Goal: Task Accomplishment & Management: Use online tool/utility

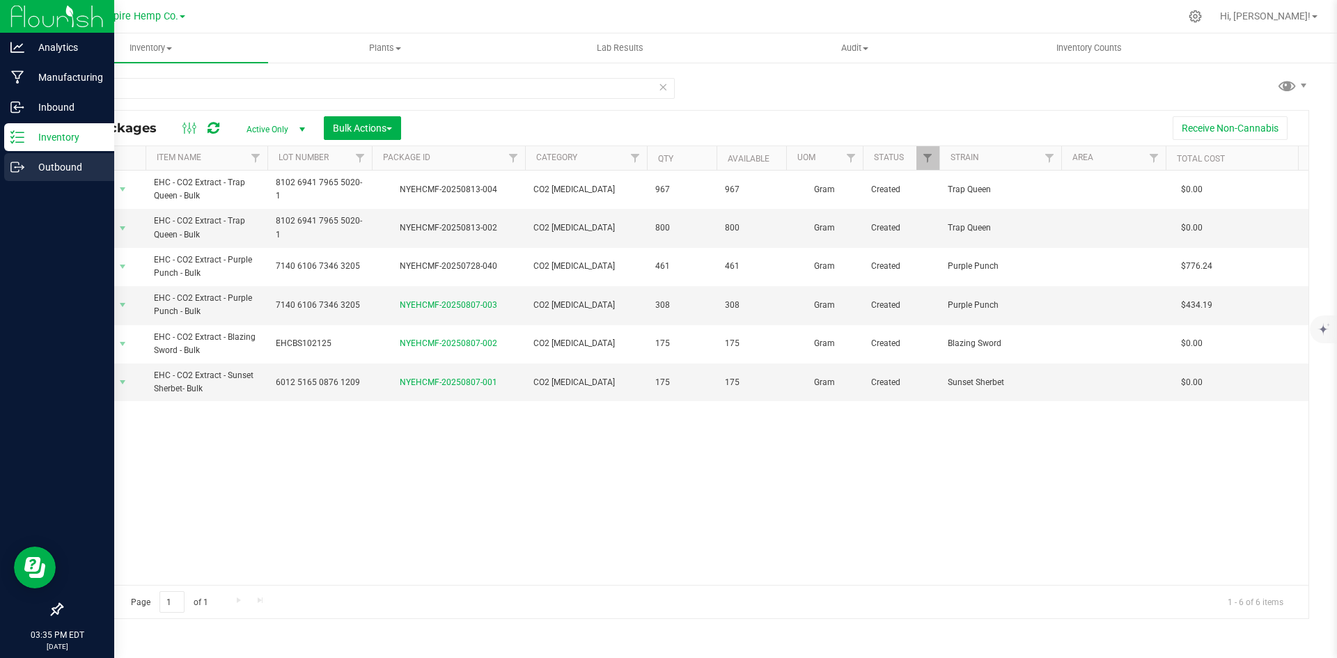
click at [27, 162] on p "Outbound" at bounding box center [66, 167] width 84 height 17
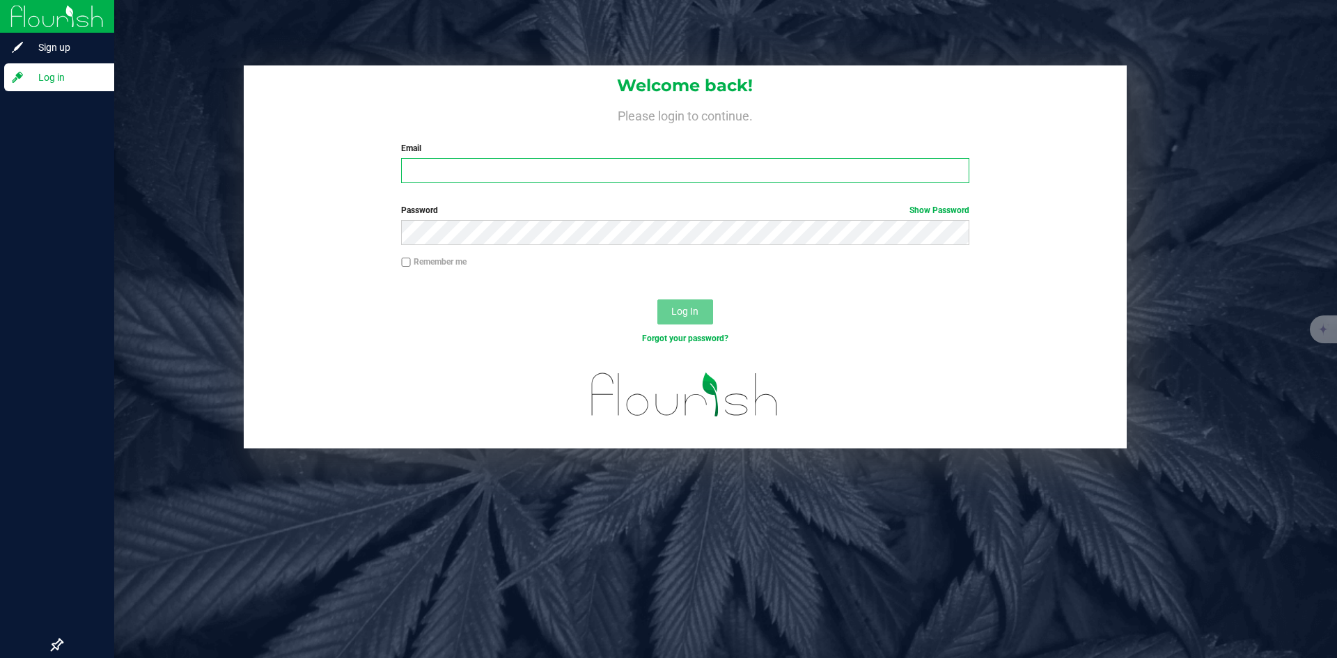
type input "[PERSON_NAME][EMAIL_ADDRESS][DOMAIN_NAME]"
click at [677, 314] on span "Log In" at bounding box center [684, 311] width 27 height 11
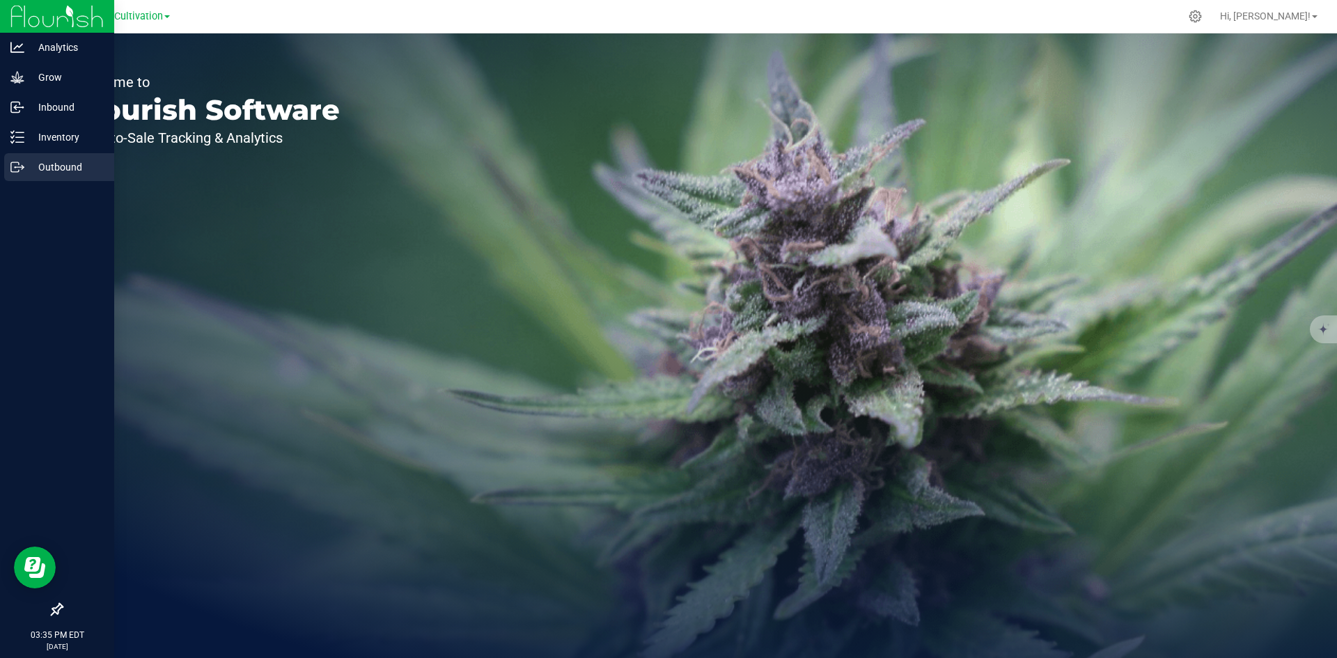
click at [2, 162] on link "Outbound" at bounding box center [57, 168] width 114 height 30
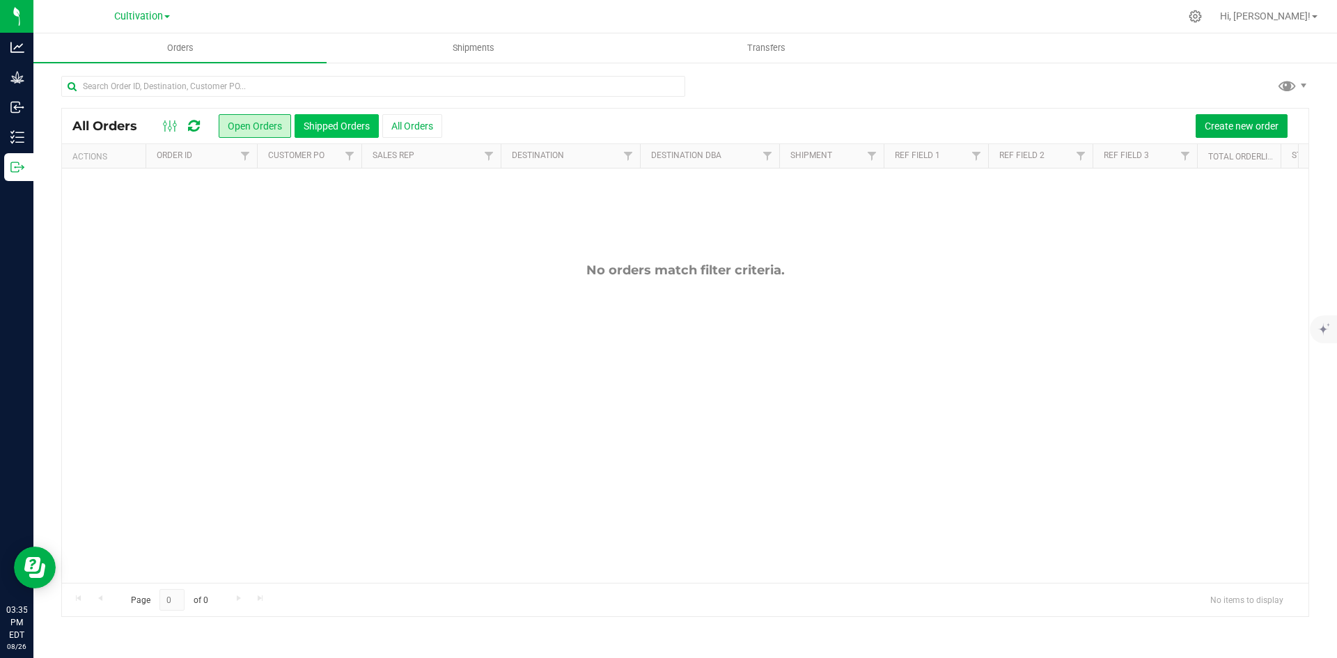
click at [354, 123] on button "Shipped Orders" at bounding box center [336, 126] width 84 height 24
click at [272, 125] on button "Open Orders" at bounding box center [255, 126] width 72 height 24
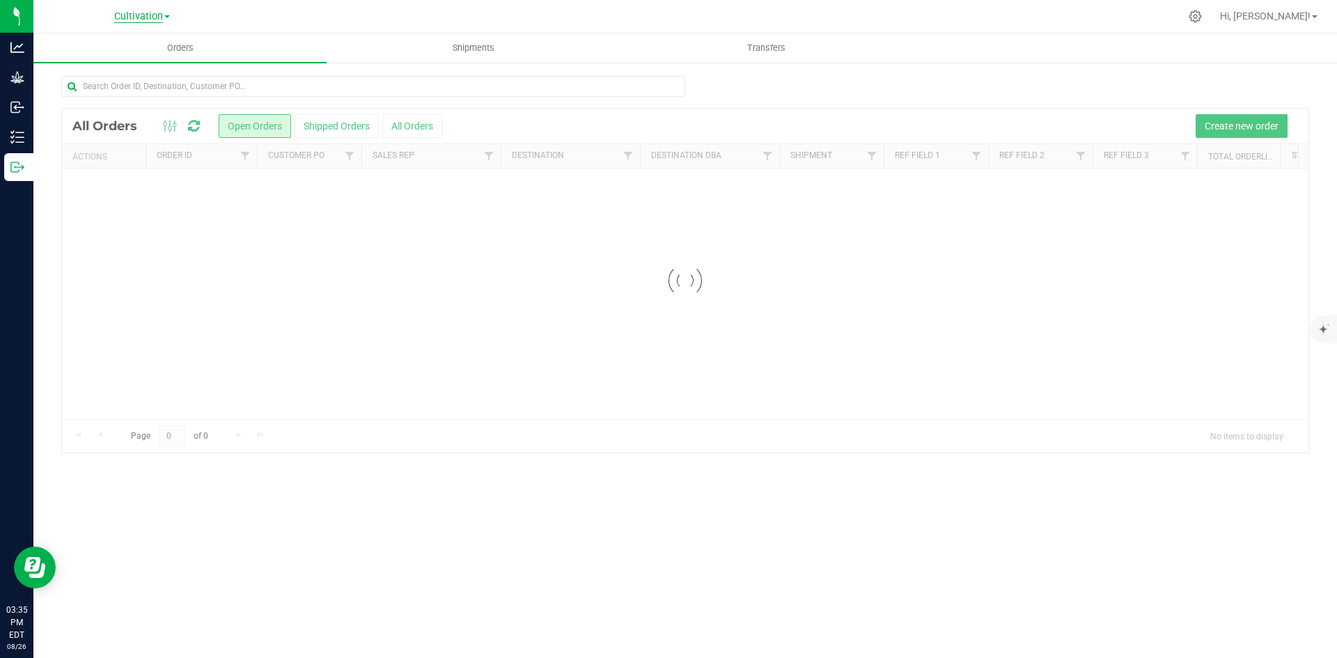
click at [131, 10] on span "Cultivation" at bounding box center [138, 16] width 49 height 13
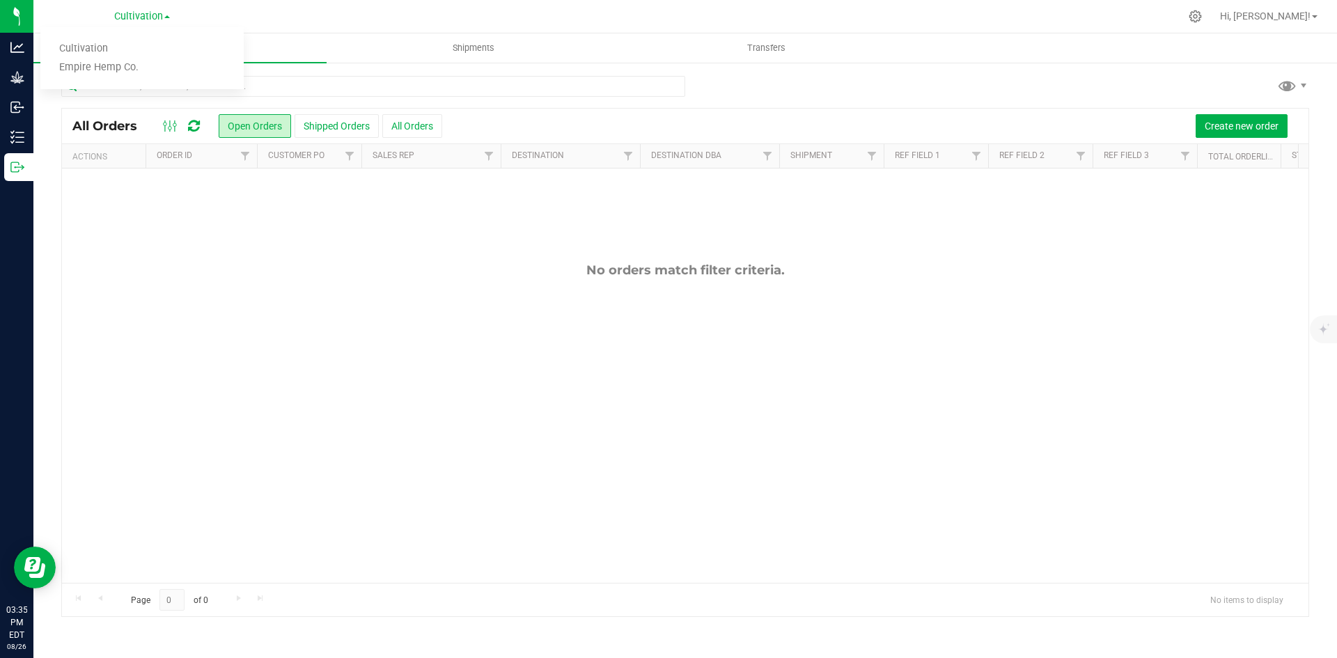
click at [143, 79] on ul "Cultivation Empire Hemp Co." at bounding box center [141, 58] width 203 height 62
click at [143, 70] on div "All Orders Open Orders Shipped Orders All Orders Create new order Actions Order…" at bounding box center [684, 345] width 1303 height 569
drag, startPoint x: 160, startPoint y: 15, endPoint x: 149, endPoint y: 24, distance: 14.4
click at [160, 15] on span "Cultivation" at bounding box center [138, 16] width 49 height 12
click at [134, 65] on link "Empire Hemp Co." at bounding box center [141, 67] width 203 height 19
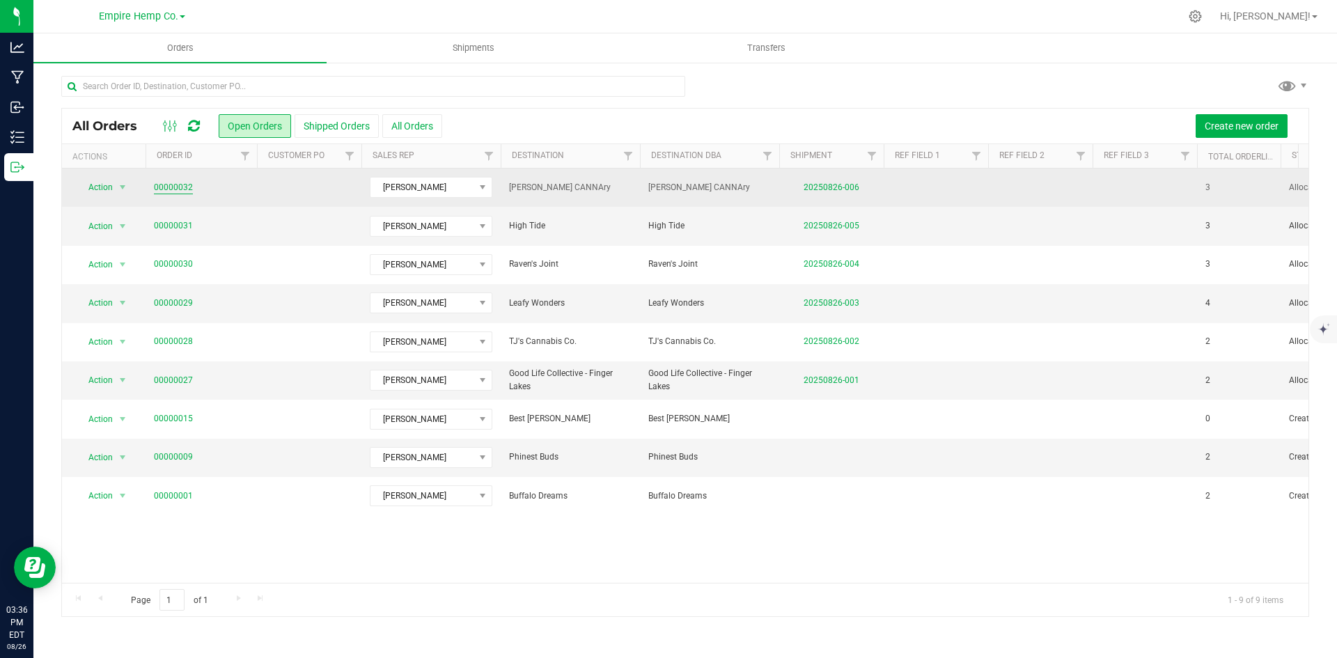
click at [166, 187] on link "00000032" at bounding box center [173, 187] width 39 height 13
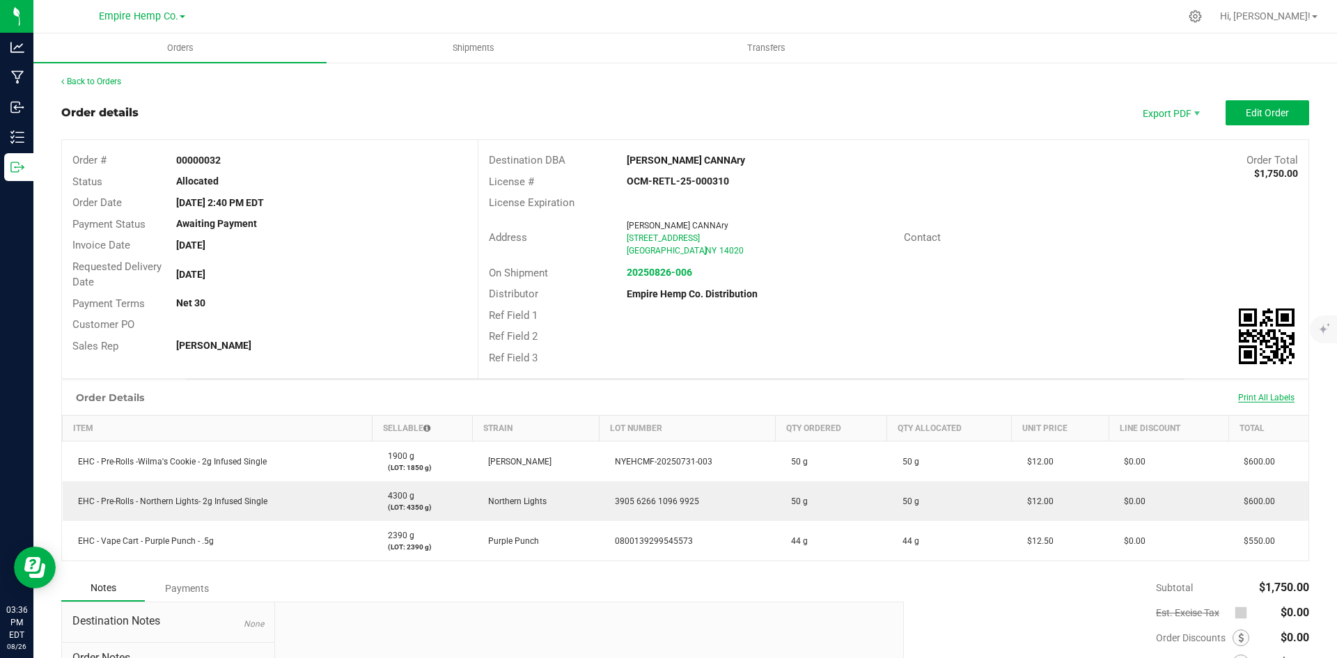
click at [1257, 400] on span "Print All Labels" at bounding box center [1266, 398] width 56 height 10
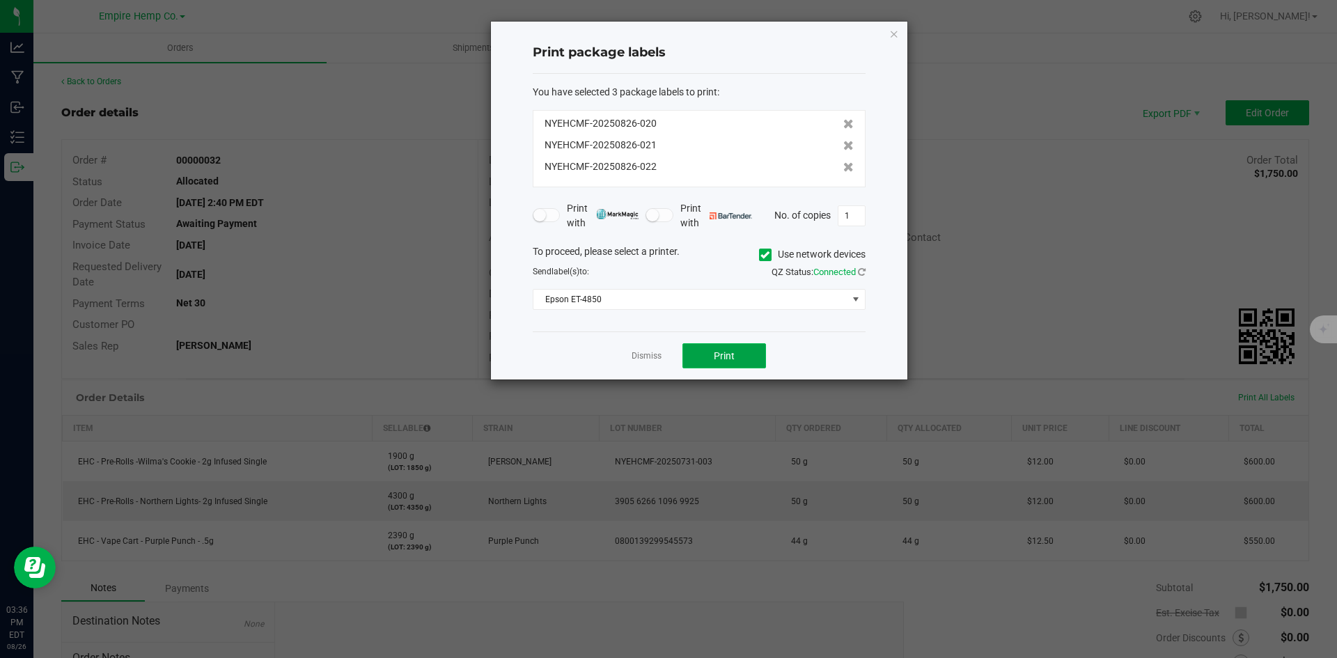
click at [736, 360] on button "Print" at bounding box center [724, 355] width 84 height 25
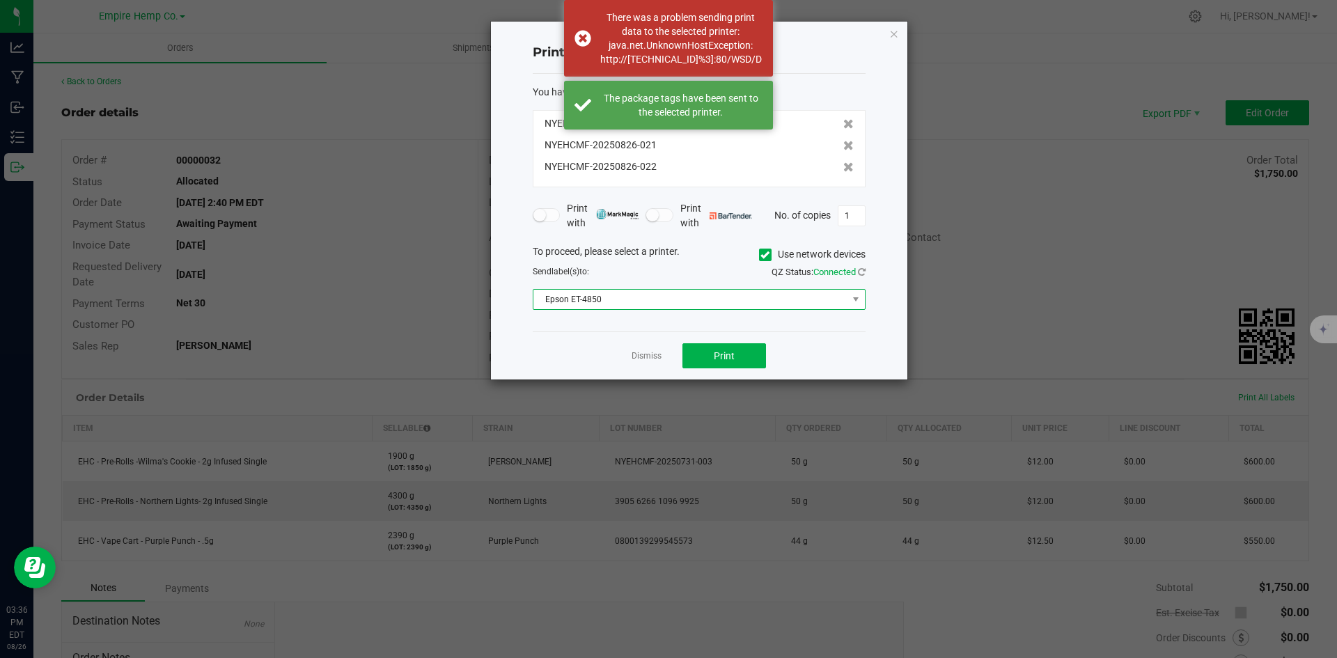
click at [794, 296] on span "Epson ET-4850" at bounding box center [690, 299] width 314 height 19
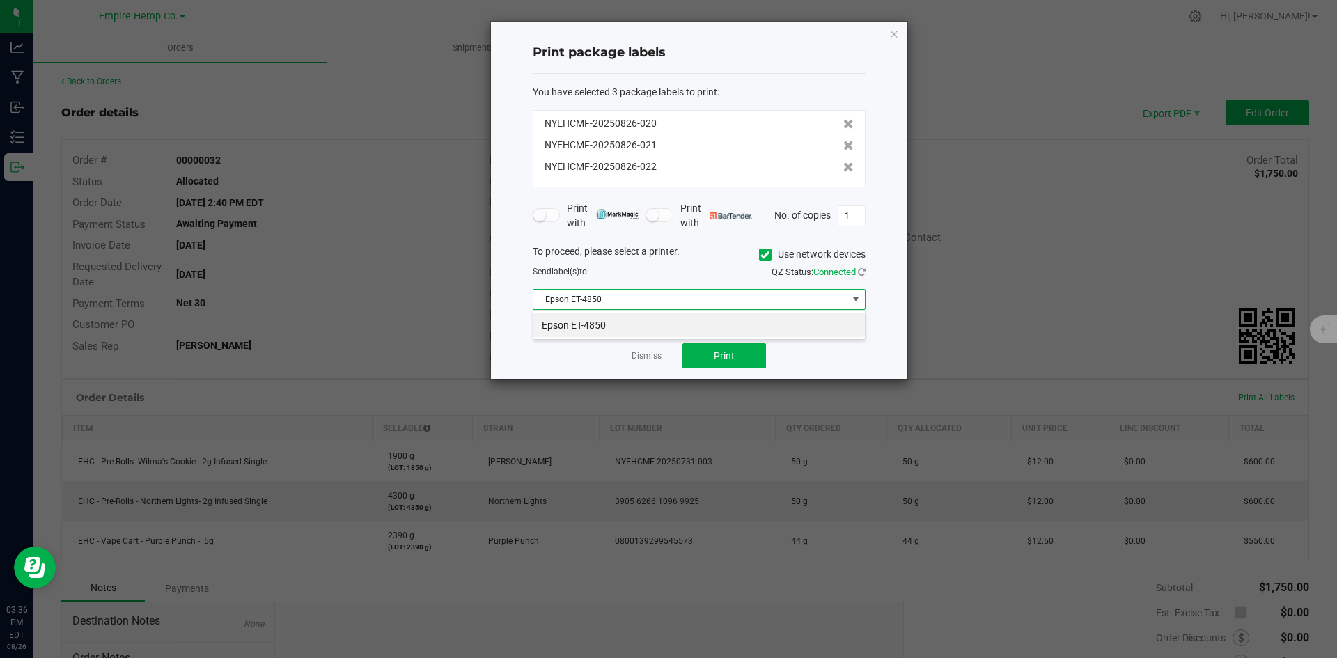
click at [762, 304] on span "Epson ET-4850" at bounding box center [690, 299] width 314 height 19
click at [769, 255] on label "Use network devices" at bounding box center [812, 254] width 107 height 15
click at [0, 0] on input "Use network devices" at bounding box center [0, 0] width 0 height 0
click at [762, 293] on span at bounding box center [690, 299] width 314 height 19
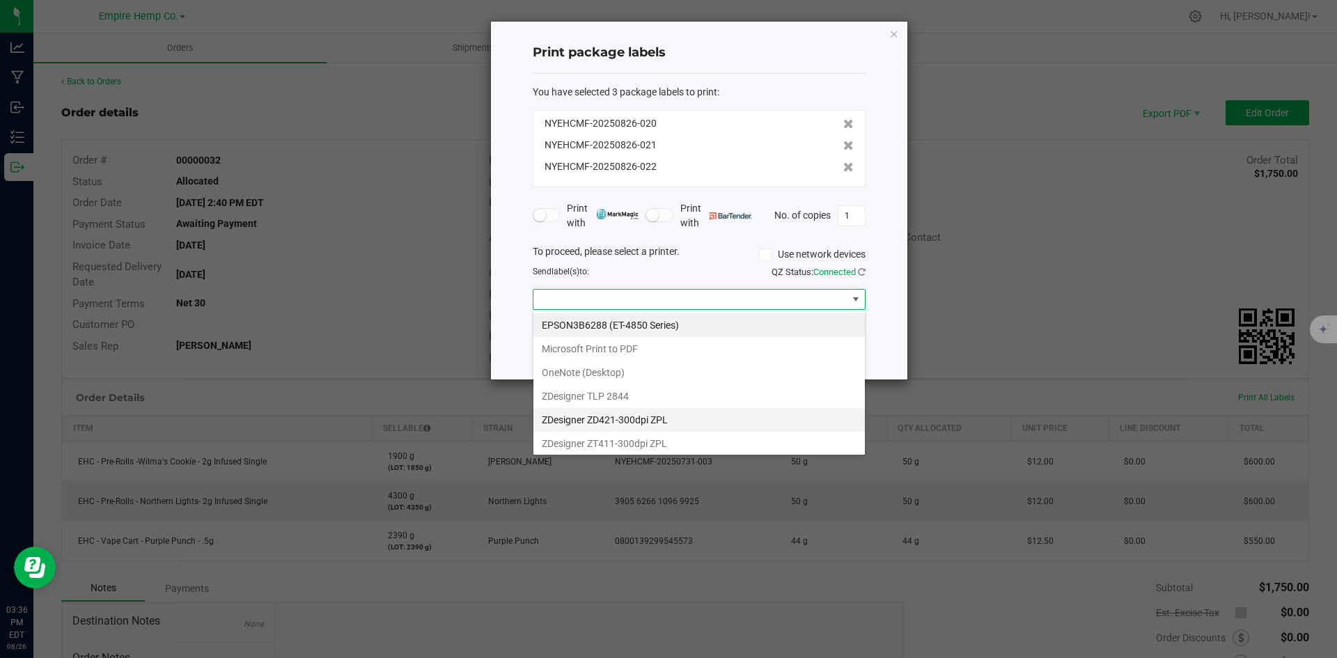
click at [702, 415] on ZPL "ZDesigner ZD421-300dpi ZPL" at bounding box center [698, 420] width 331 height 24
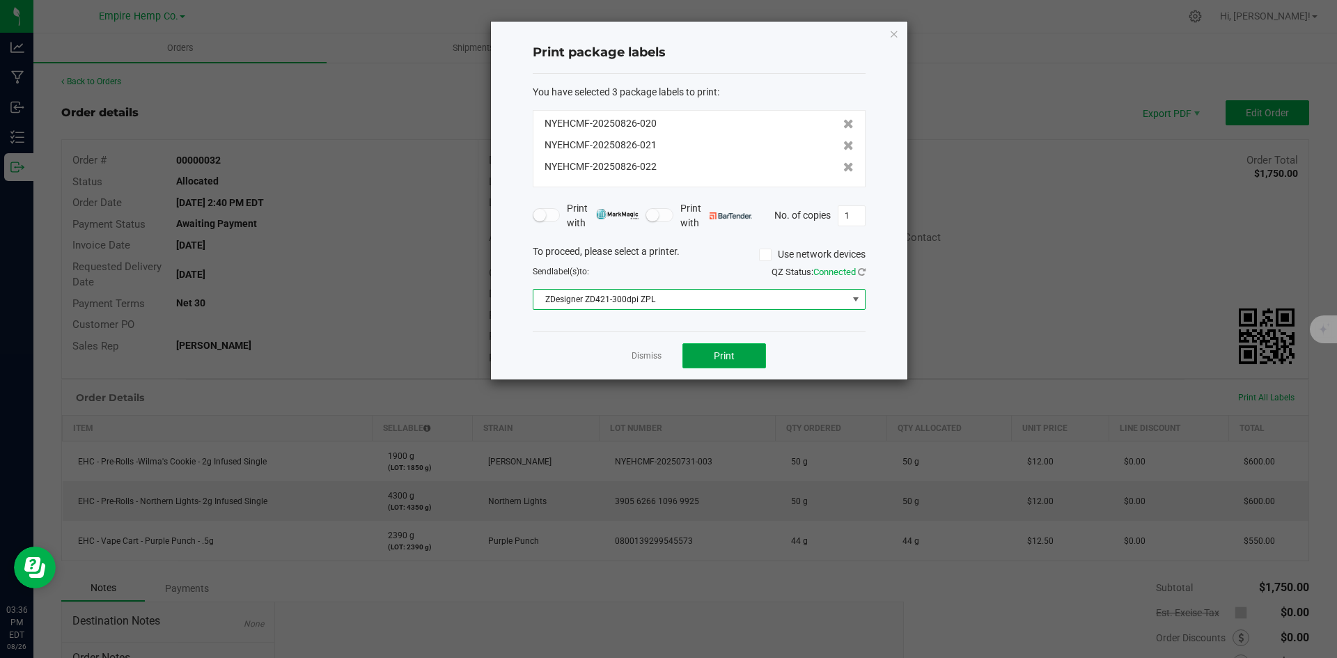
click at [714, 353] on span "Print" at bounding box center [724, 355] width 21 height 11
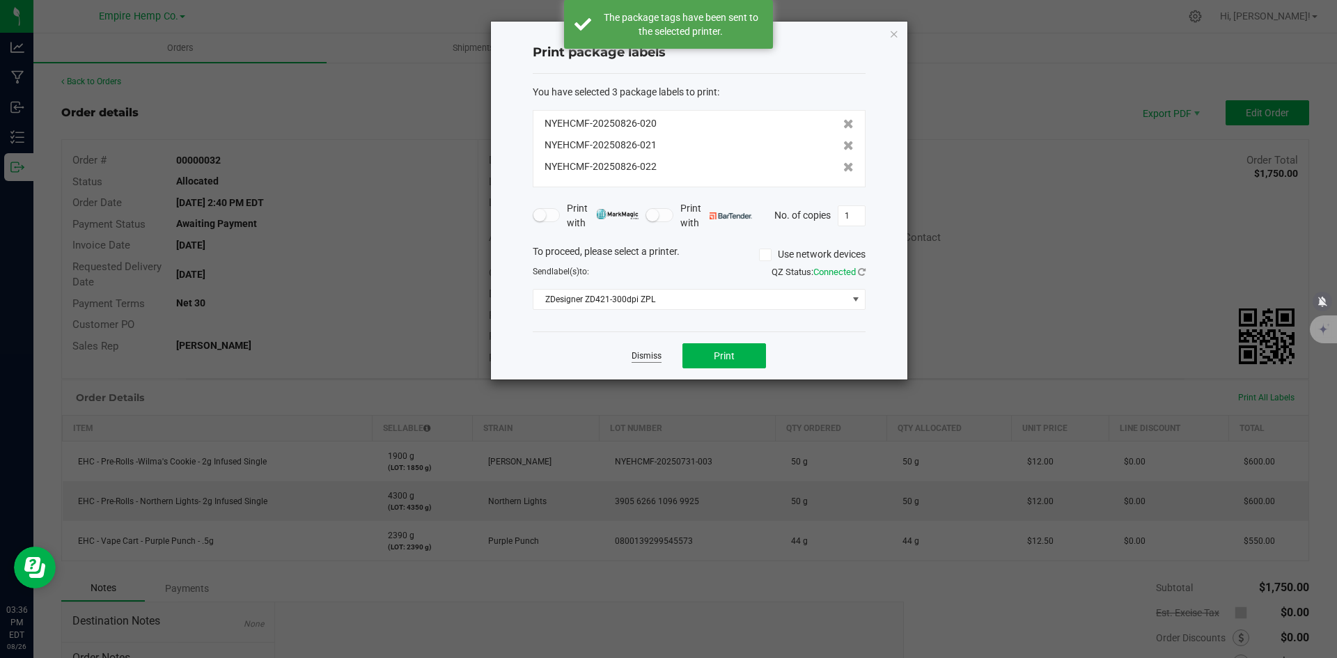
click at [652, 356] on link "Dismiss" at bounding box center [646, 356] width 30 height 12
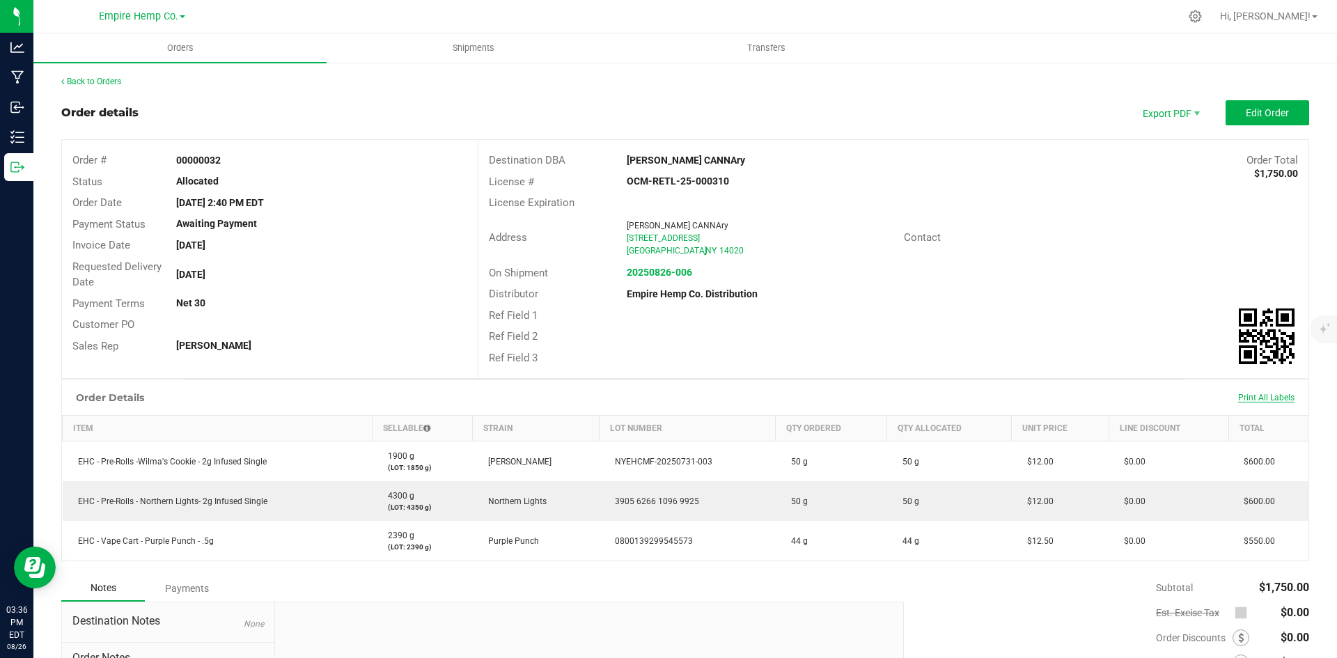
click at [1269, 395] on span "Print All Labels" at bounding box center [1266, 398] width 56 height 10
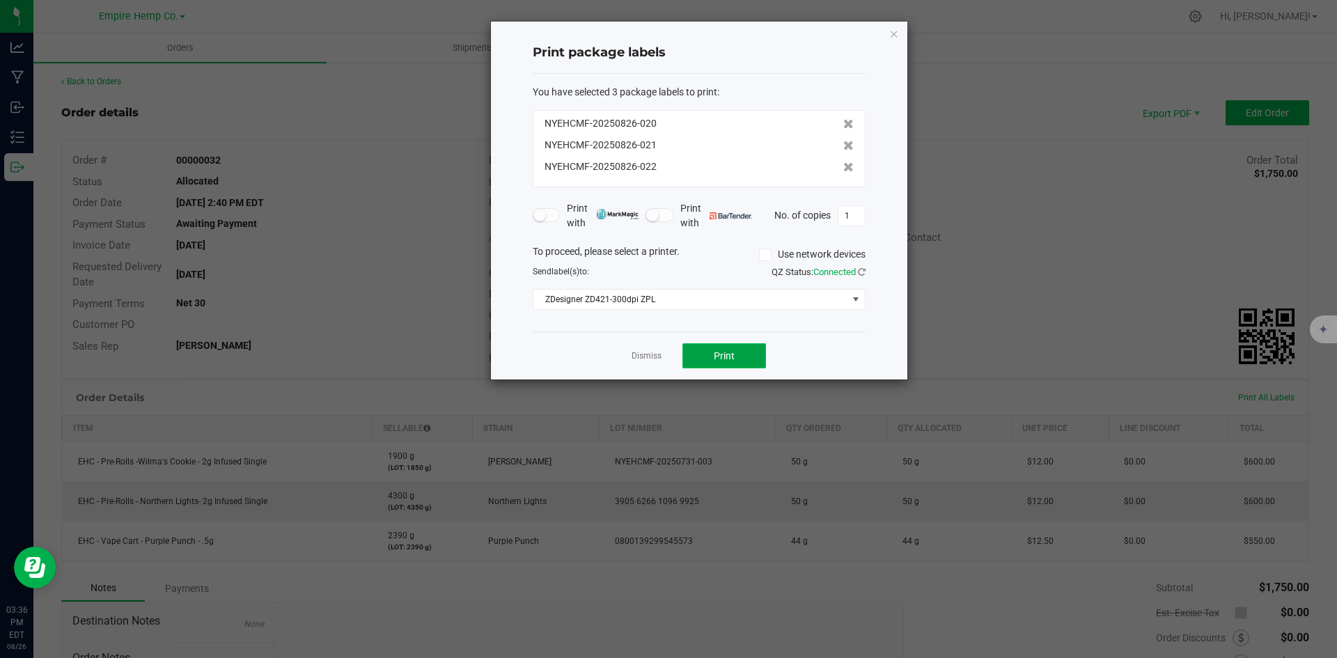
click at [733, 354] on span "Print" at bounding box center [724, 355] width 21 height 11
